Goal: Task Accomplishment & Management: Manage account settings

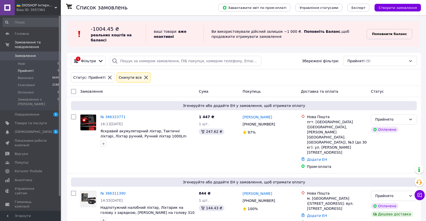
click at [386, 35] on b "Поповнити баланс" at bounding box center [389, 34] width 35 height 4
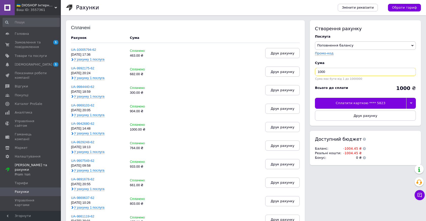
click at [362, 73] on input "1000" at bounding box center [365, 72] width 101 height 8
type input "1005"
click at [362, 103] on div "Сплатити карткою **** 5823" at bounding box center [360, 103] width 91 height 11
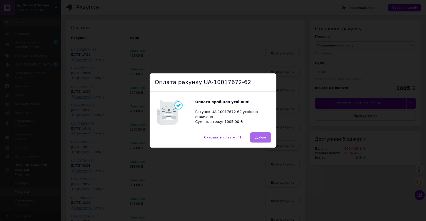
click at [259, 137] on span "Добре" at bounding box center [261, 137] width 11 height 4
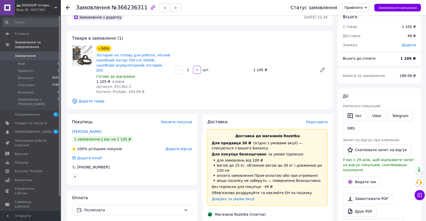
scroll to position [2, 0]
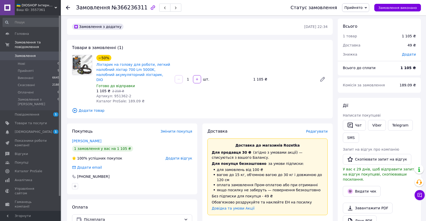
click at [119, 94] on span "Артикул: 951362-2" at bounding box center [113, 96] width 35 height 4
copy span "951362"
click at [316, 129] on span "Редагувати" at bounding box center [317, 131] width 22 height 4
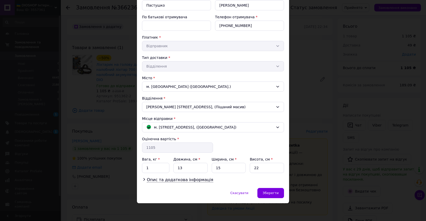
scroll to position [64, 0]
click at [272, 192] on span "Зберегти" at bounding box center [271, 193] width 16 height 4
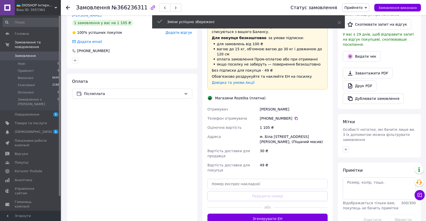
scroll to position [131, 0]
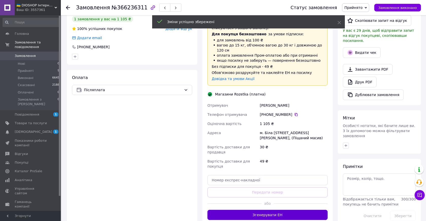
click at [270, 214] on button "Згенерувати ЕН" at bounding box center [268, 215] width 120 height 10
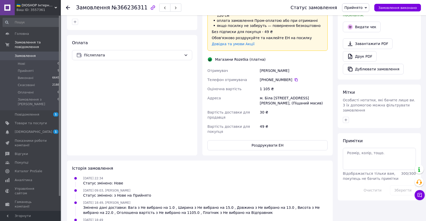
scroll to position [162, 0]
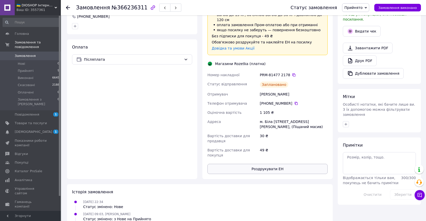
click at [279, 173] on button "Роздрукувати ЕН" at bounding box center [268, 169] width 120 height 10
click at [293, 73] on icon at bounding box center [294, 74] width 3 height 3
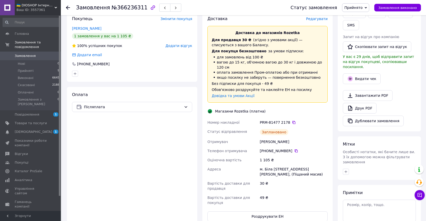
scroll to position [111, 0]
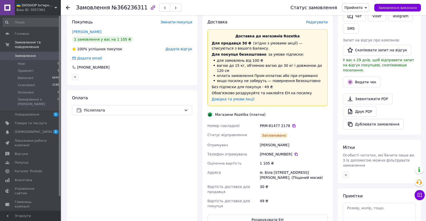
click at [292, 124] on icon at bounding box center [294, 126] width 4 height 4
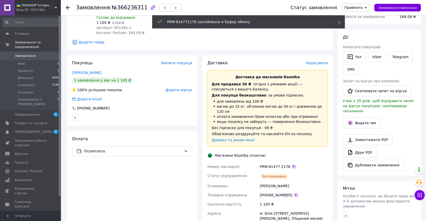
scroll to position [69, 0]
click at [350, 69] on button "SMS" at bounding box center [351, 70] width 16 height 10
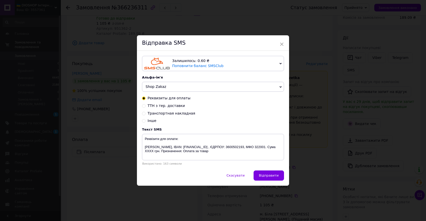
click at [170, 104] on span "ТТН з тер. доставки" at bounding box center [166, 106] width 37 height 4
click at [146, 104] on input "ТТН з тер. доставки" at bounding box center [144, 106] width 4 height 4
radio input "true"
radio input "false"
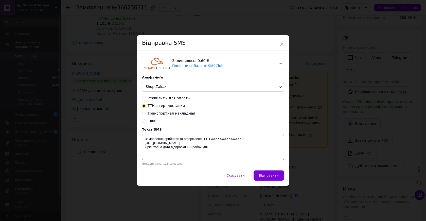
click at [225, 138] on textarea "Замовлення прийняте та оформлене. ТТН XXXXXXXXXXXXXX https://dioshop.prom.ua Ор…" at bounding box center [213, 147] width 142 height 26
paste textarea "PRM-814772178"
click at [190, 146] on textarea "Замовлення прийняте та оформлене. ТТН PRM-814772178 https://dioshop.prom.ua Орі…" at bounding box center [213, 147] width 142 height 26
drag, startPoint x: 218, startPoint y: 146, endPoint x: 142, endPoint y: 138, distance: 76.6
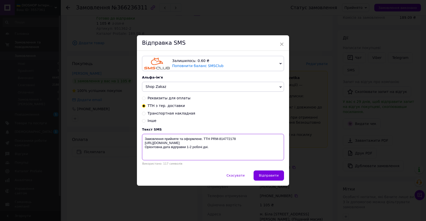
click at [142, 138] on textarea "Замовлення прийняте та оформлене. ТТН PRM-814772178 https://dioshop.prom.ua Орі…" at bounding box center [213, 147] width 142 height 26
click at [241, 140] on textarea "Замовлення прийняте та оформлене. ТТН PRM-814772178 https://dioshop.prom.ua Орі…" at bounding box center [213, 147] width 142 height 26
drag, startPoint x: 216, startPoint y: 144, endPoint x: 150, endPoint y: 136, distance: 66.5
click at [150, 136] on textarea "Замовлення прийняте та оформлене. ТТН PRM-814772178 (розетка) https://dioshop.p…" at bounding box center [213, 147] width 142 height 26
drag, startPoint x: 212, startPoint y: 147, endPoint x: 137, endPoint y: 137, distance: 76.0
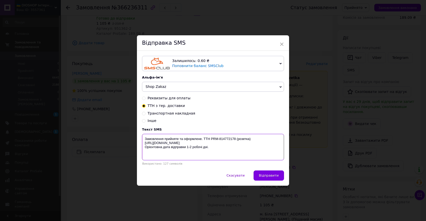
click at [137, 137] on div "Залишилось: 0.60 ₴ Поповнити баланс SMSClub Підключити LetsAds Альфа-ім'я Shop …" at bounding box center [213, 111] width 152 height 120
type textarea "Замовлення прийняте та оформлене. ТТН PRM-814772178 (розетка) https://dioshop.p…"
click at [280, 42] on span "×" at bounding box center [282, 44] width 5 height 9
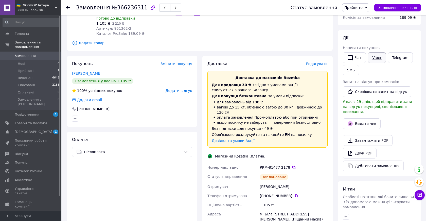
click at [381, 54] on link "Viber" at bounding box center [377, 57] width 18 height 11
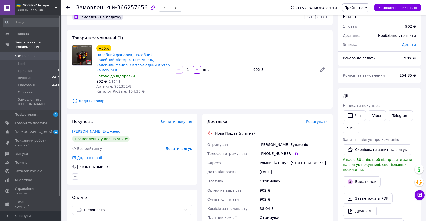
scroll to position [16, 0]
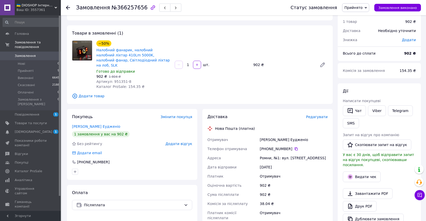
click at [117, 79] on span "Артикул: 951351-8" at bounding box center [113, 81] width 35 height 4
copy span "951351"
click at [314, 115] on span "Редагувати" at bounding box center [317, 117] width 22 height 4
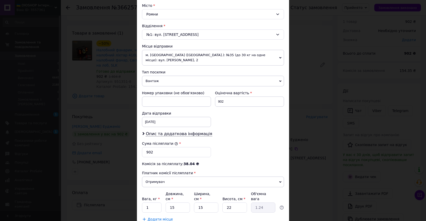
scroll to position [149, 0]
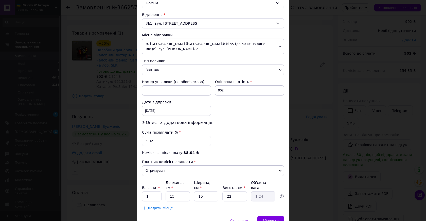
click at [175, 45] on span "м. [GEOGRAPHIC_DATA] ([GEOGRAPHIC_DATA].): №35 (до 30 кг на одне місце): вул. […" at bounding box center [213, 47] width 142 height 16
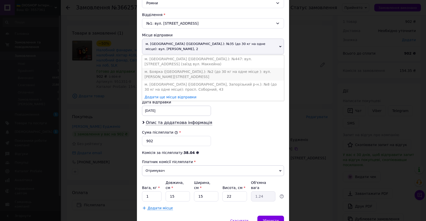
click at [173, 75] on li "м. Боярка ([GEOGRAPHIC_DATA].): №2 (до 30 кг на одне місце ): вул. [PERSON_NAME…" at bounding box center [213, 74] width 142 height 13
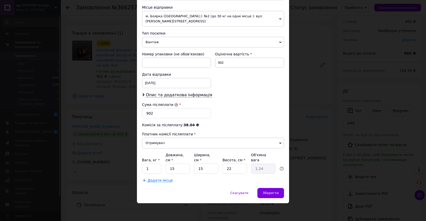
scroll to position [176, 0]
click at [235, 168] on input "22" at bounding box center [235, 169] width 24 height 10
type input "2"
type input "0.11"
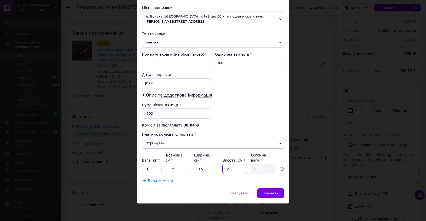
type input "20"
type input "1.13"
type input "20"
click at [271, 195] on div "Зберегти" at bounding box center [271, 193] width 27 height 10
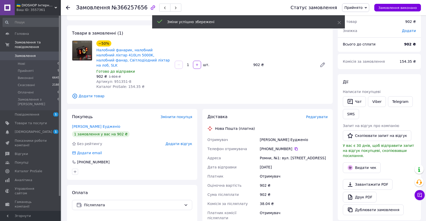
scroll to position [60, 0]
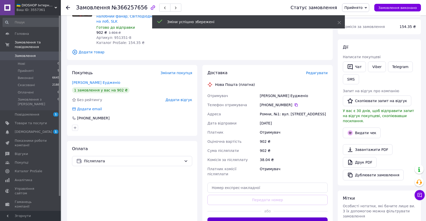
click at [270, 217] on button "Згенерувати ЕН" at bounding box center [268, 222] width 120 height 10
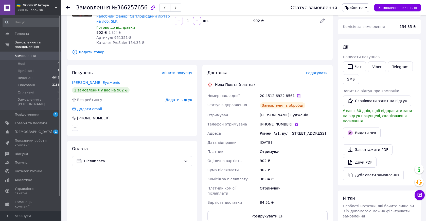
click at [297, 94] on icon at bounding box center [298, 95] width 3 height 3
click at [350, 78] on button "SMS" at bounding box center [351, 79] width 16 height 10
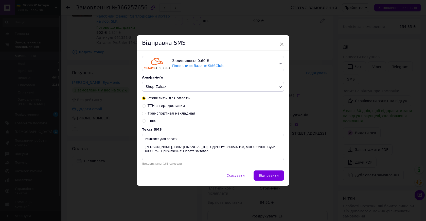
click at [176, 106] on span "ТТН з тер. доставки" at bounding box center [166, 106] width 37 height 4
click at [146, 106] on input "ТТН з тер. доставки" at bounding box center [144, 106] width 4 height 4
radio input "true"
radio input "false"
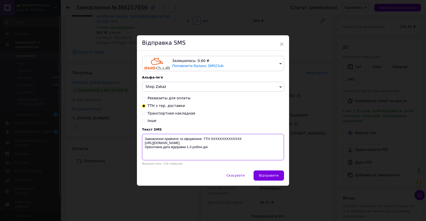
click at [221, 137] on textarea "Замовлення прийняте та оформлене. ТТН XXXXXXXXXXXXXX https://dioshop.prom.ua Ор…" at bounding box center [213, 147] width 142 height 26
paste textarea "20451269228561"
click at [191, 146] on textarea "Замовлення прийняте та оформлене. ТТН 20451269228561 https://dioshop.prom.ua Ор…" at bounding box center [213, 147] width 142 height 26
drag, startPoint x: 212, startPoint y: 148, endPoint x: 145, endPoint y: 137, distance: 68.1
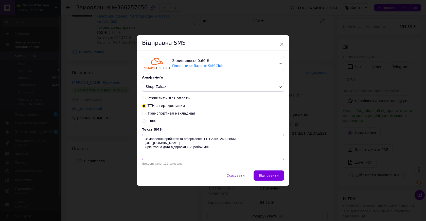
click at [145, 137] on textarea "Замовлення прийняте та оформлене. ТТН 20451269228561 https://dioshop.prom.ua Ор…" at bounding box center [213, 147] width 142 height 26
drag, startPoint x: 143, startPoint y: 137, endPoint x: 222, endPoint y: 148, distance: 79.1
click at [222, 148] on textarea "Замовлення прийняте та оформлене. ТТН 20451269228561 https://dioshop.prom.ua Ор…" at bounding box center [213, 147] width 142 height 26
type textarea "Замовлення прийняте та оформлене. ТТН 20451269228561 https://dioshop.prom.ua Ор…"
click at [283, 47] on div "Відправка SMS" at bounding box center [213, 42] width 152 height 15
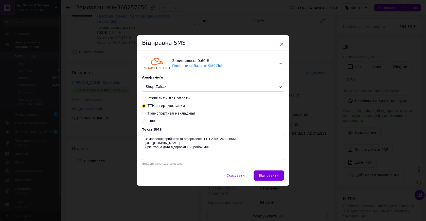
click at [282, 44] on span "×" at bounding box center [282, 44] width 5 height 9
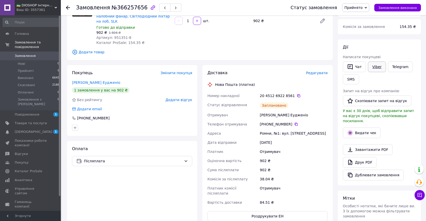
click at [375, 67] on link "Viber" at bounding box center [377, 66] width 18 height 11
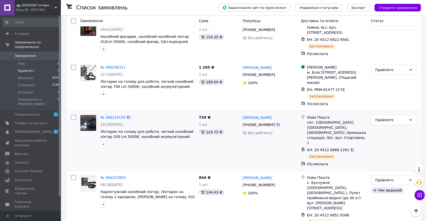
scroll to position [187, 0]
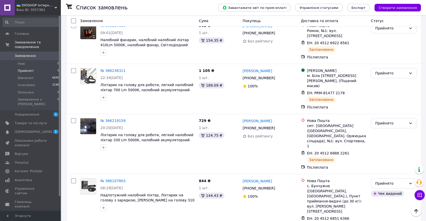
click at [42, 71] on li "Прийняті 9" at bounding box center [31, 70] width 62 height 7
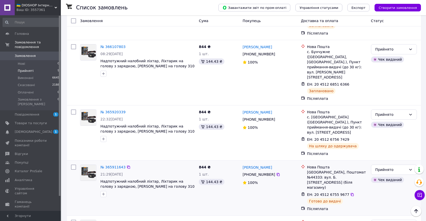
scroll to position [321, 0]
click at [350, 193] on icon at bounding box center [352, 195] width 4 height 4
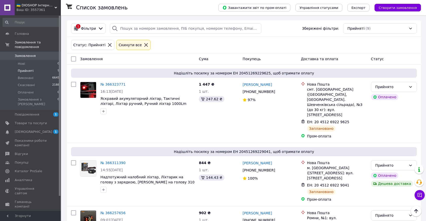
scroll to position [0, 0]
click at [26, 120] on link "Товари та послуги" at bounding box center [31, 123] width 62 height 9
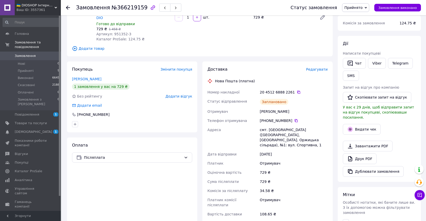
scroll to position [67, 0]
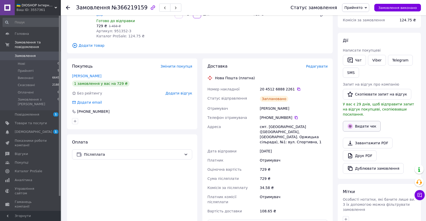
click at [364, 121] on button "Видати чек" at bounding box center [362, 126] width 38 height 11
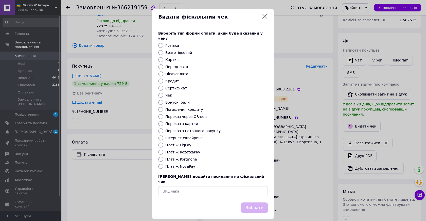
click at [174, 72] on label "Післясплата" at bounding box center [176, 74] width 23 height 4
click at [163, 71] on input "Післясплата" at bounding box center [160, 73] width 5 height 5
radio input "true"
click at [258, 202] on button "Вибрати" at bounding box center [254, 207] width 27 height 11
